Goal: Information Seeking & Learning: Find specific fact

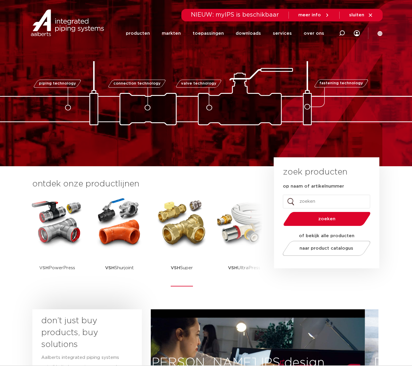
click at [155, 233] on img at bounding box center [181, 222] width 53 height 53
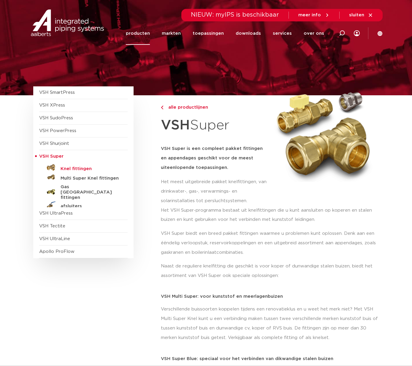
click at [81, 170] on h5 "Knel fittingen" at bounding box center [90, 168] width 59 height 5
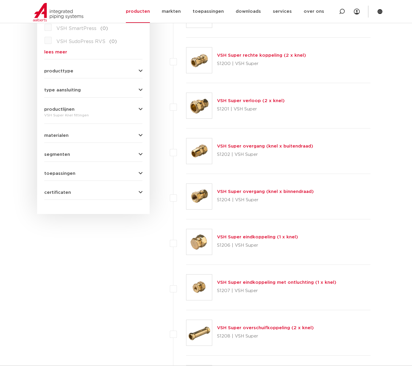
scroll to position [69, 0]
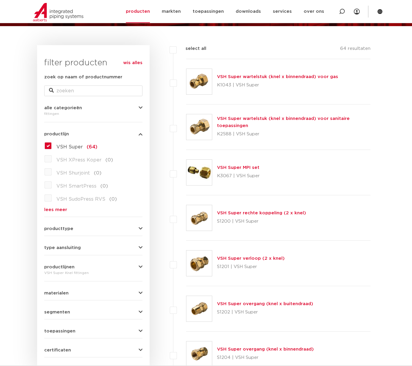
click at [254, 212] on link "VSH Super rechte koppeling (2 x knel)" at bounding box center [261, 213] width 89 height 4
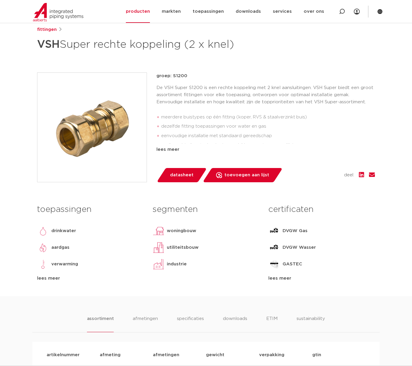
scroll to position [154, 0]
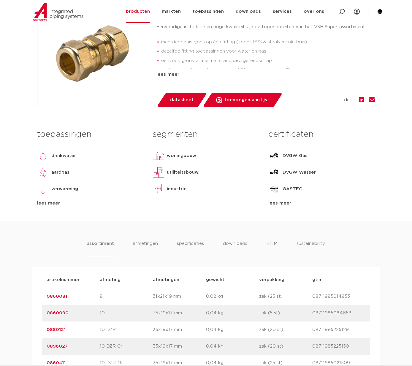
click at [59, 297] on link "0860081" at bounding box center [57, 296] width 20 height 4
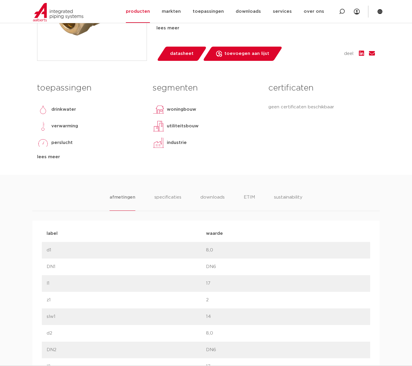
scroll to position [167, 0]
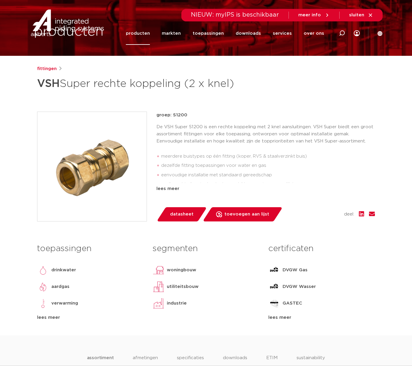
scroll to position [175, 0]
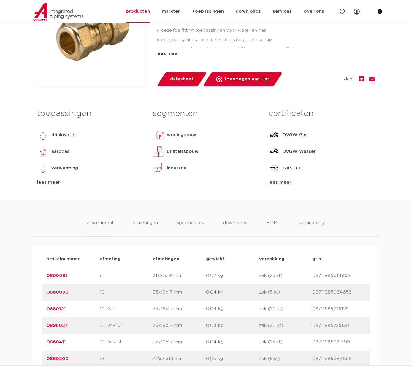
click at [60, 276] on link "0860081" at bounding box center [57, 276] width 20 height 4
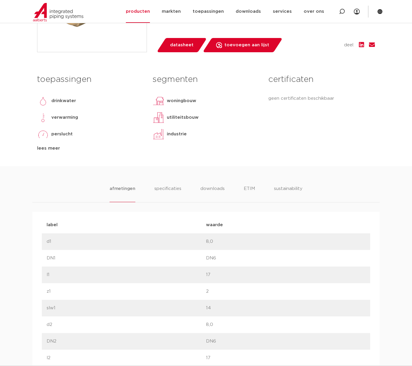
scroll to position [243, 0]
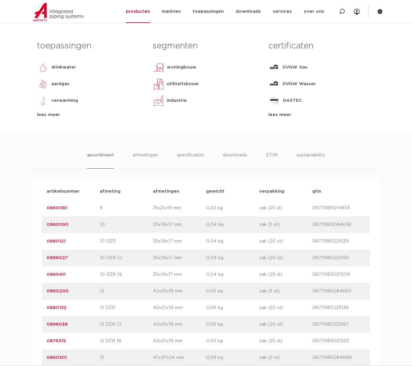
scroll to position [246, 0]
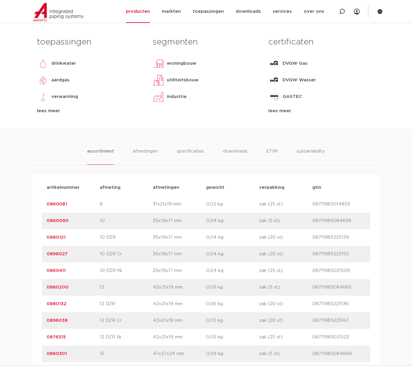
click at [59, 221] on link "0860090" at bounding box center [58, 221] width 22 height 4
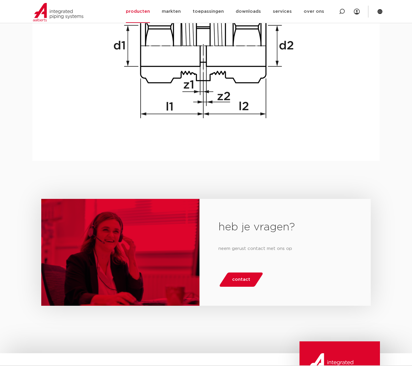
scroll to position [848, 0]
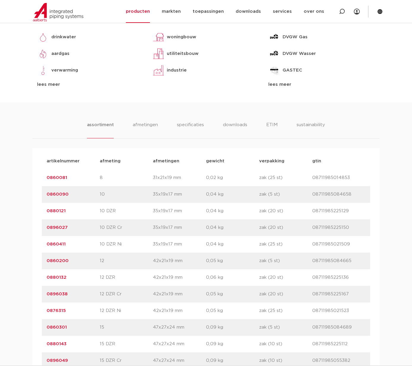
scroll to position [293, 0]
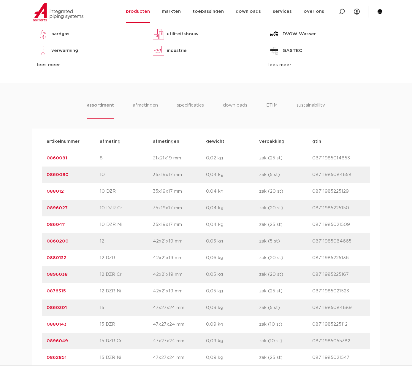
click at [54, 241] on link "0860200" at bounding box center [58, 241] width 22 height 4
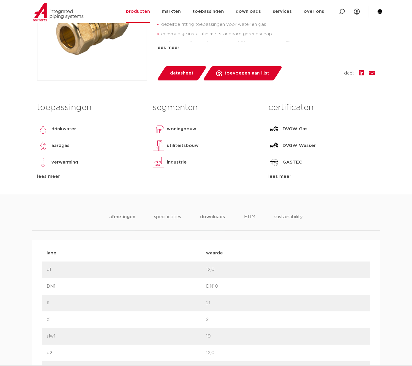
scroll to position [69, 0]
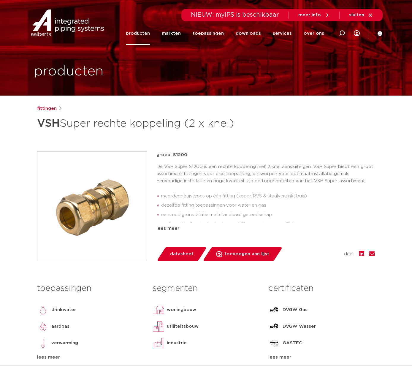
scroll to position [293, 0]
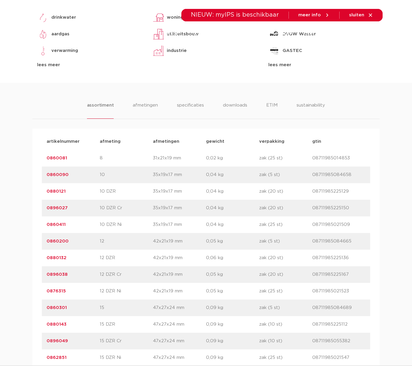
click at [60, 242] on link "0860200" at bounding box center [58, 241] width 22 height 4
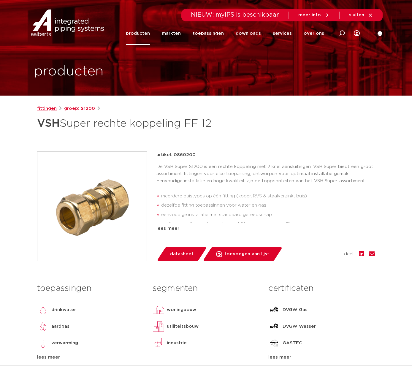
click at [51, 109] on link "fittingen" at bounding box center [47, 108] width 20 height 7
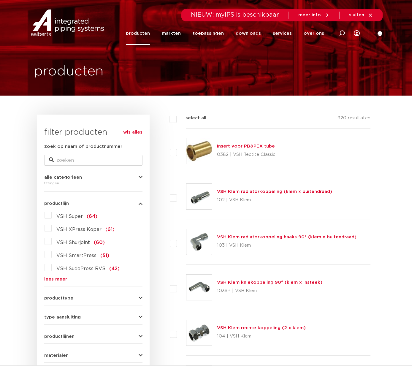
click at [145, 32] on link "producten" at bounding box center [138, 33] width 24 height 23
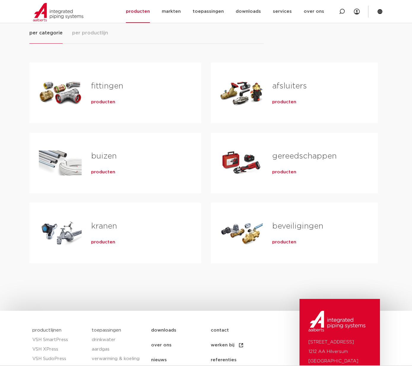
scroll to position [52, 0]
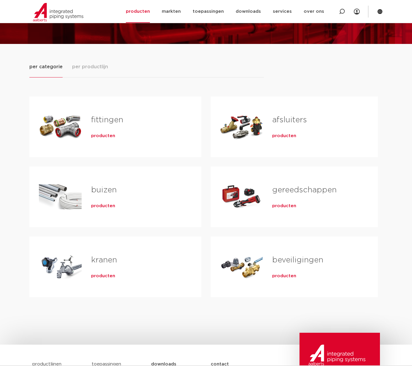
click at [87, 134] on div "fittingen producten" at bounding box center [137, 127] width 110 height 42
click at [106, 137] on span "producten" at bounding box center [103, 136] width 24 height 6
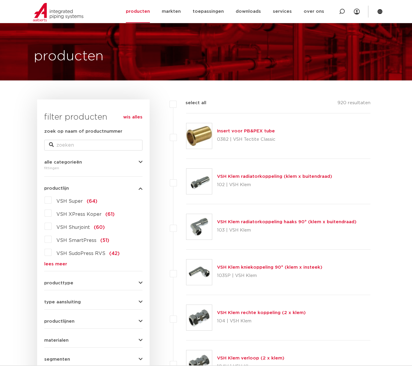
scroll to position [19, 0]
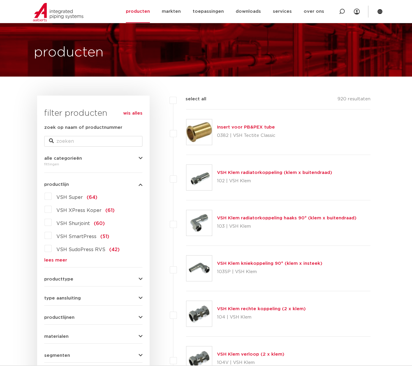
click at [63, 259] on link "lees meer" at bounding box center [93, 260] width 98 height 4
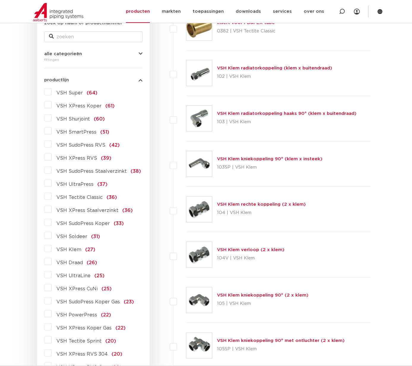
scroll to position [127, 0]
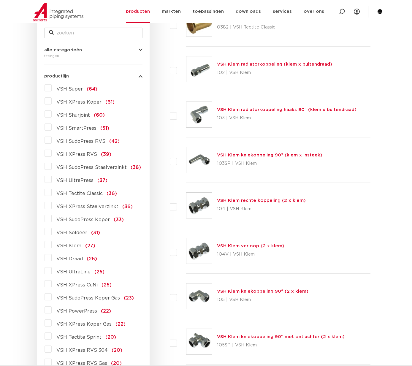
click at [52, 259] on label "VSH Draad (26)" at bounding box center [74, 258] width 45 height 10
click at [0, 0] on input "VSH Draad (26)" at bounding box center [0, 0] width 0 height 0
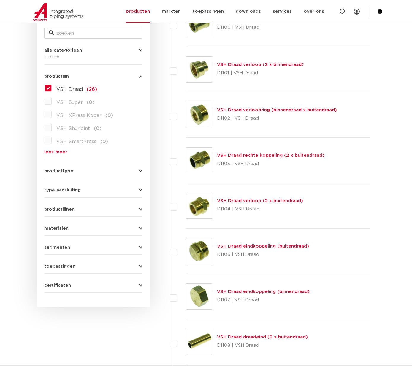
scroll to position [127, 0]
click at [241, 157] on link "VSH Draad rechte koppeling (2 x buitendraad)" at bounding box center [271, 155] width 108 height 4
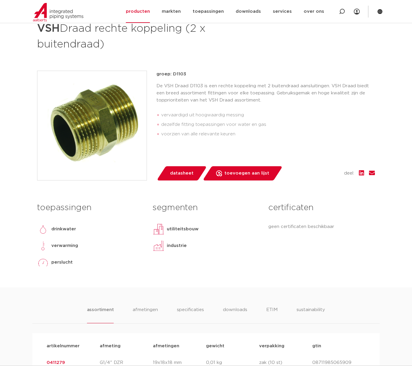
scroll to position [209, 0]
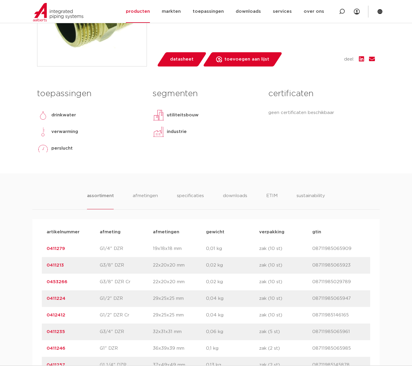
click at [56, 264] on link "0411213" at bounding box center [55, 265] width 17 height 4
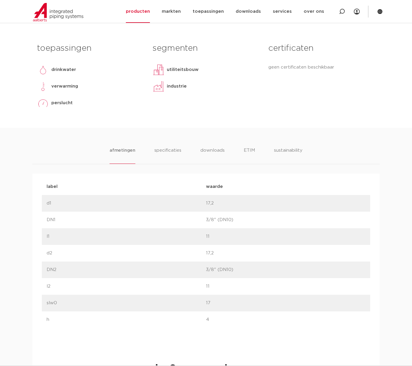
scroll to position [244, 0]
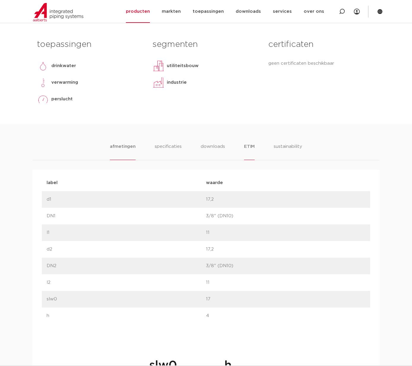
click at [247, 148] on li "ETIM" at bounding box center [249, 151] width 11 height 17
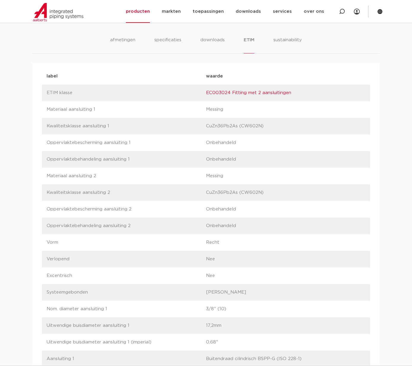
scroll to position [358, 0]
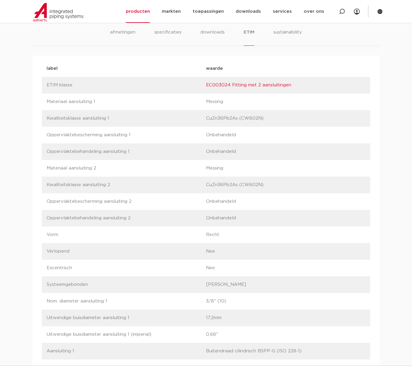
drag, startPoint x: 224, startPoint y: 320, endPoint x: 189, endPoint y: 311, distance: 36.5
click at [189, 311] on div "label Uitwendige buisdiameter aansluiting 1 waarde 17,2mm" at bounding box center [206, 318] width 328 height 17
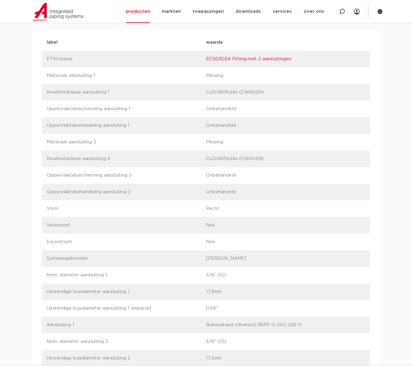
scroll to position [392, 0]
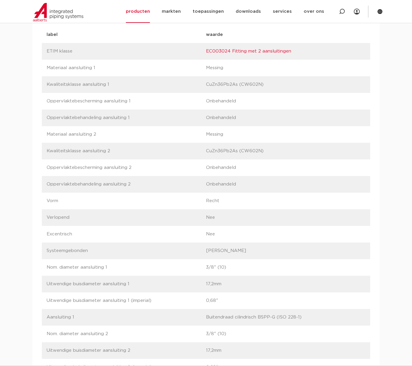
click at [105, 295] on div "label Uitwendige buisdiameter aansluiting 1 (imperial) waarde 0,68"" at bounding box center [206, 301] width 328 height 17
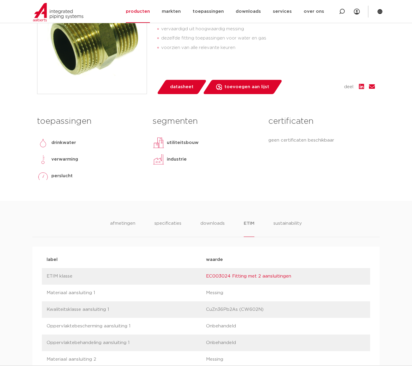
scroll to position [0, 0]
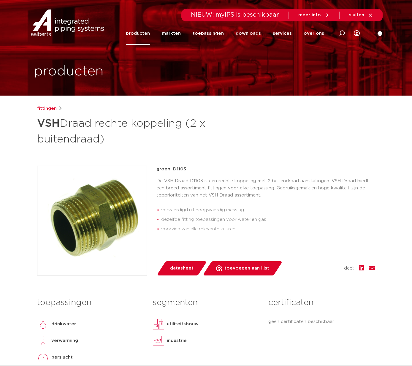
scroll to position [209, 0]
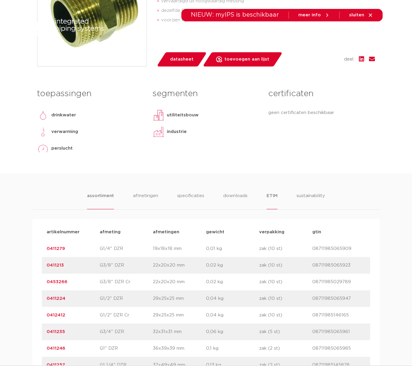
click at [268, 196] on li "ETIM" at bounding box center [272, 200] width 11 height 17
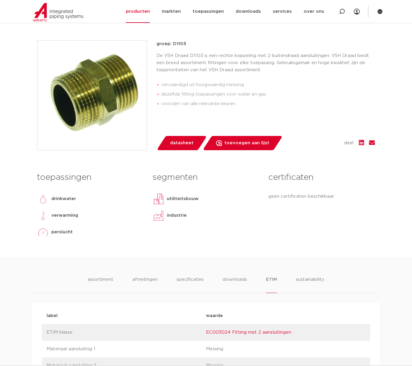
scroll to position [159, 0]
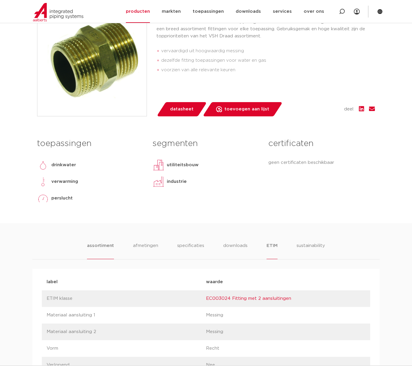
click at [106, 244] on li "assortiment" at bounding box center [100, 250] width 27 height 17
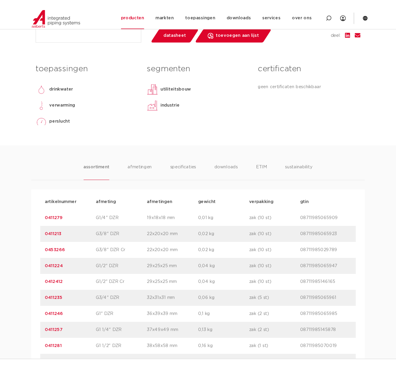
scroll to position [243, 0]
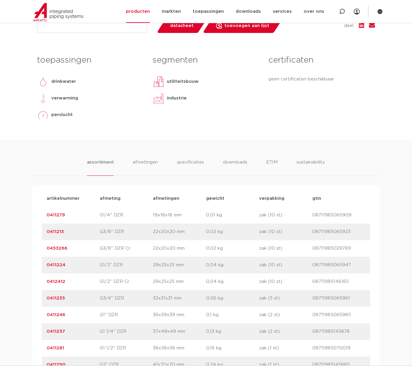
drag, startPoint x: 72, startPoint y: 265, endPoint x: 46, endPoint y: 265, distance: 26.1
click at [46, 265] on div "artikelnummer 0411224 afmeting G1/2" DZR afmetingen 29x25x25 mm gewicht 0,04 kg…" at bounding box center [206, 265] width 328 height 17
copy link "0411224"
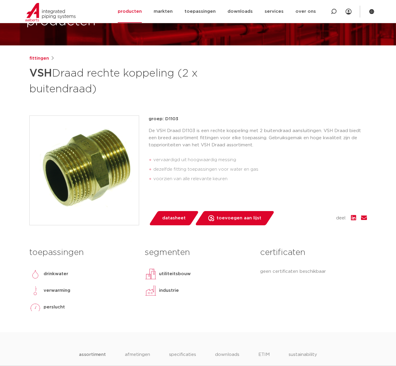
scroll to position [0, 0]
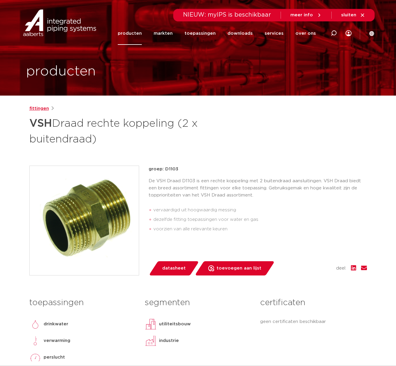
click at [34, 109] on link "fittingen" at bounding box center [39, 108] width 20 height 7
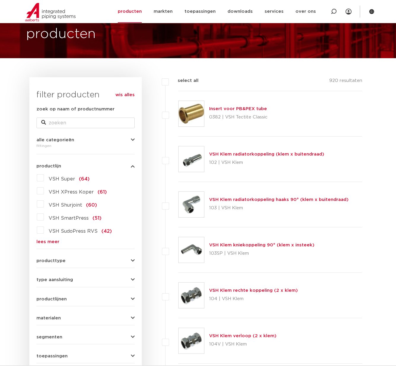
scroll to position [41, 0]
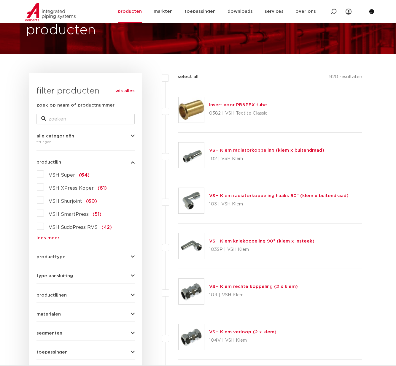
click at [46, 189] on label "VSH XPress Koper (61)" at bounding box center [75, 187] width 63 height 10
click at [0, 0] on input "VSH XPress Koper (61)" at bounding box center [0, 0] width 0 height 0
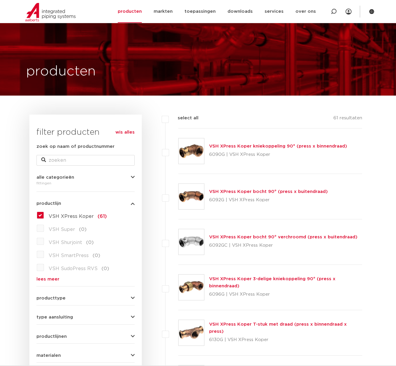
scroll to position [41, 0]
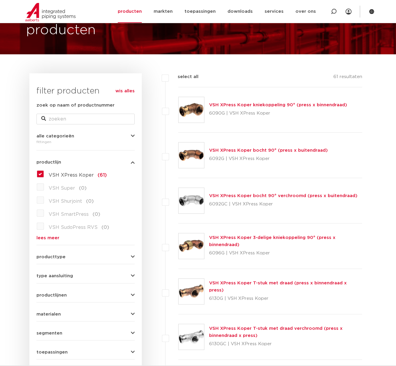
click at [44, 173] on label "VSH XPress Koper (61)" at bounding box center [75, 174] width 63 height 10
click at [0, 0] on input "VSH XPress Koper (61)" at bounding box center [0, 0] width 0 height 0
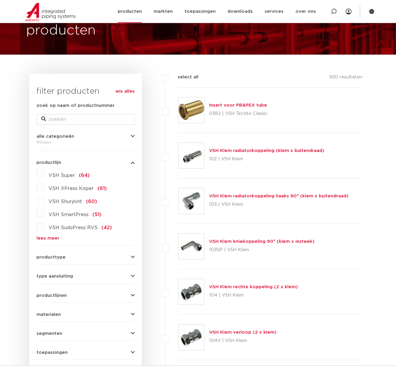
scroll to position [41, 0]
click at [133, 13] on link "producten" at bounding box center [130, 11] width 24 height 23
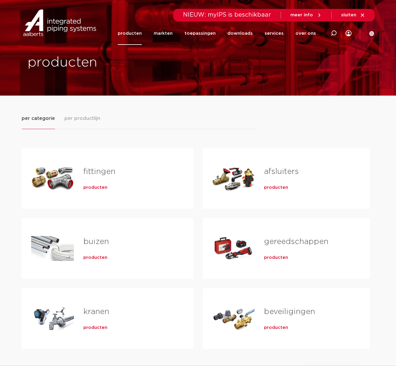
click at [95, 189] on span "producten" at bounding box center [95, 188] width 24 height 6
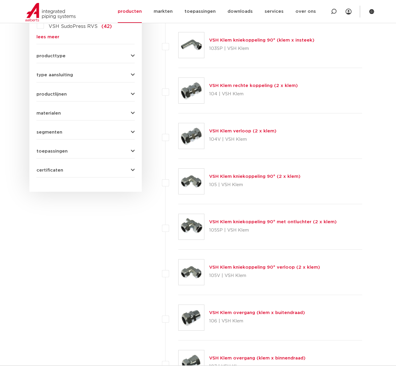
scroll to position [389, 0]
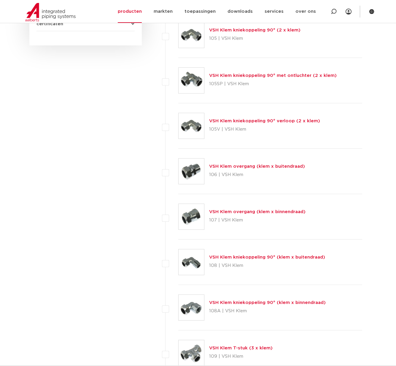
click at [242, 122] on link "VSH Klem kniekoppeling 90° verloop (2 x klem)" at bounding box center [264, 121] width 111 height 4
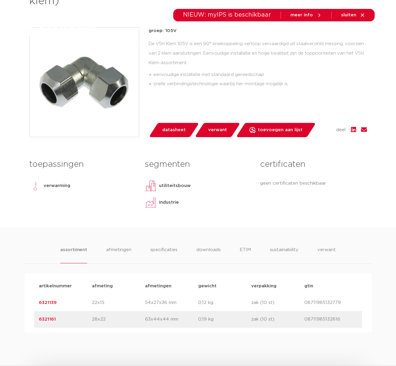
scroll to position [206, 0]
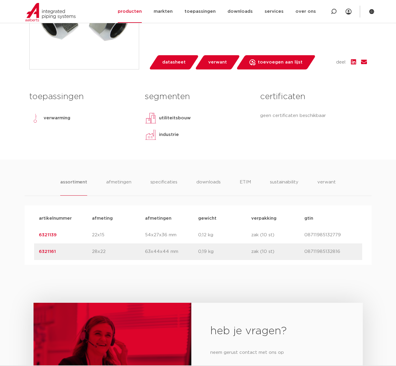
drag, startPoint x: 57, startPoint y: 235, endPoint x: 40, endPoint y: 236, distance: 17.5
click at [40, 236] on p "6321139" at bounding box center [65, 235] width 53 height 7
copy link "6321139"
